Goal: Task Accomplishment & Management: Manage account settings

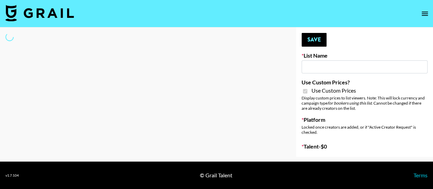
type input "Whiteout Survival (30th Sept)"
checkbox input "true"
select select "Brand"
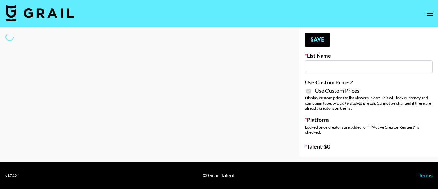
type input "Whiteout Survival (30th Sept)"
checkbox input "true"
select select "Brand"
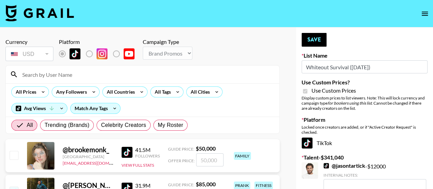
click at [102, 73] on input at bounding box center [146, 74] width 257 height 11
type input "giacanning"
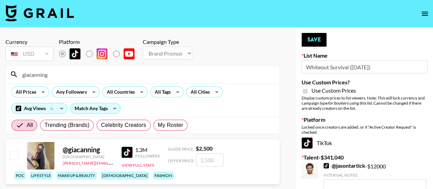
click at [14, 159] on input "checkbox" at bounding box center [14, 155] width 8 height 8
checkbox input "true"
type input "2500"
click at [311, 39] on button "Save" at bounding box center [314, 40] width 25 height 14
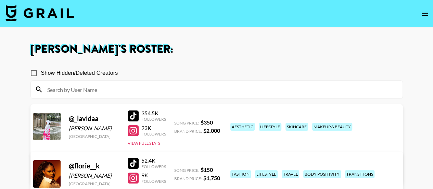
click at [234, 80] on div at bounding box center [217, 89] width 372 height 18
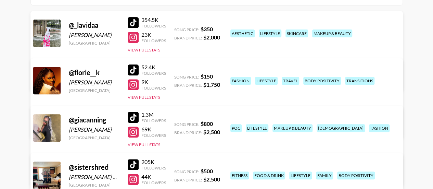
scroll to position [79, 0]
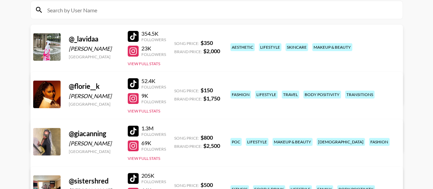
click at [219, 89] on link "View/Edit Details" at bounding box center [131, 92] width 176 height 7
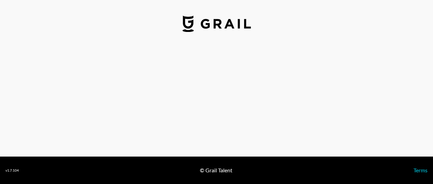
select select "USD"
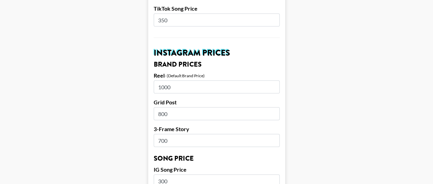
scroll to position [301, 0]
